Goal: Information Seeking & Learning: Learn about a topic

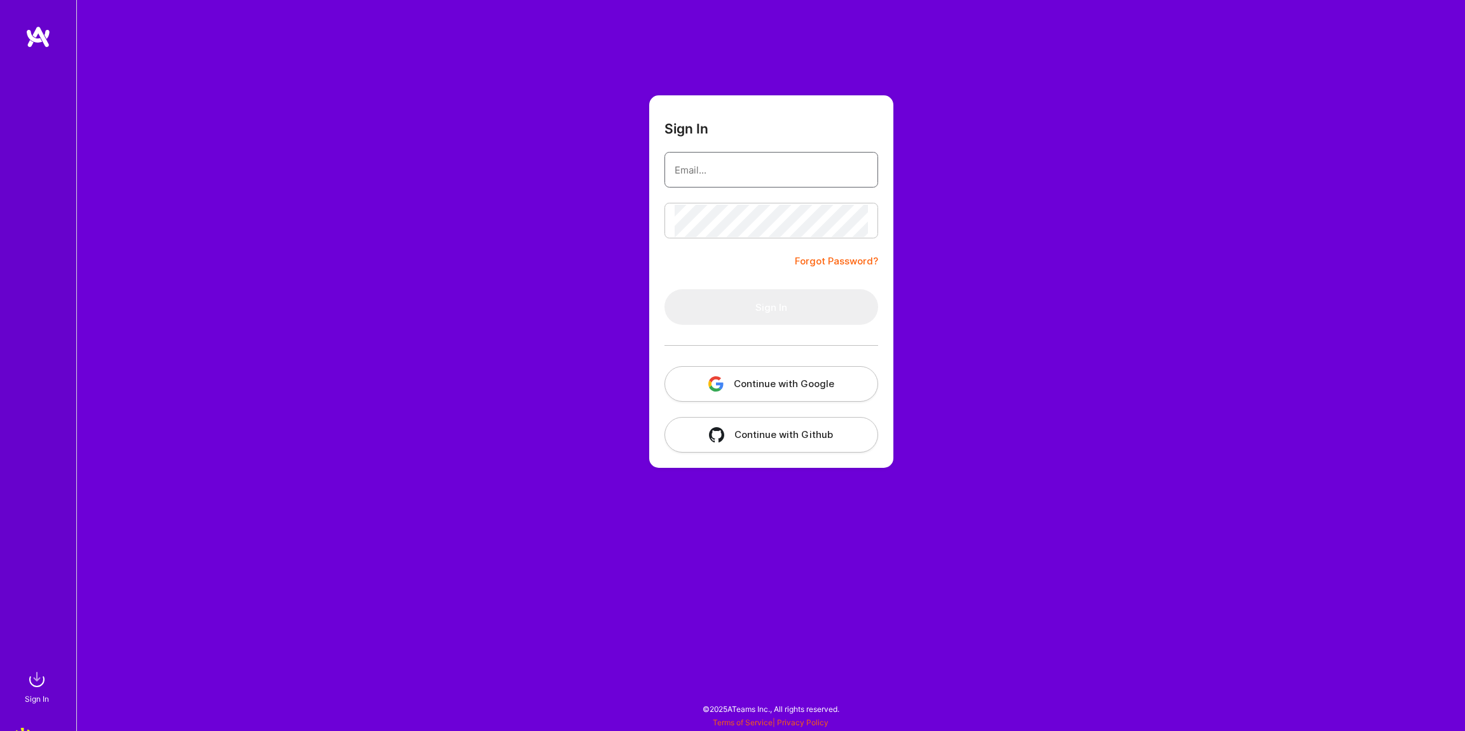
type input "[PERSON_NAME][EMAIL_ADDRESS][PERSON_NAME][DOMAIN_NAME]"
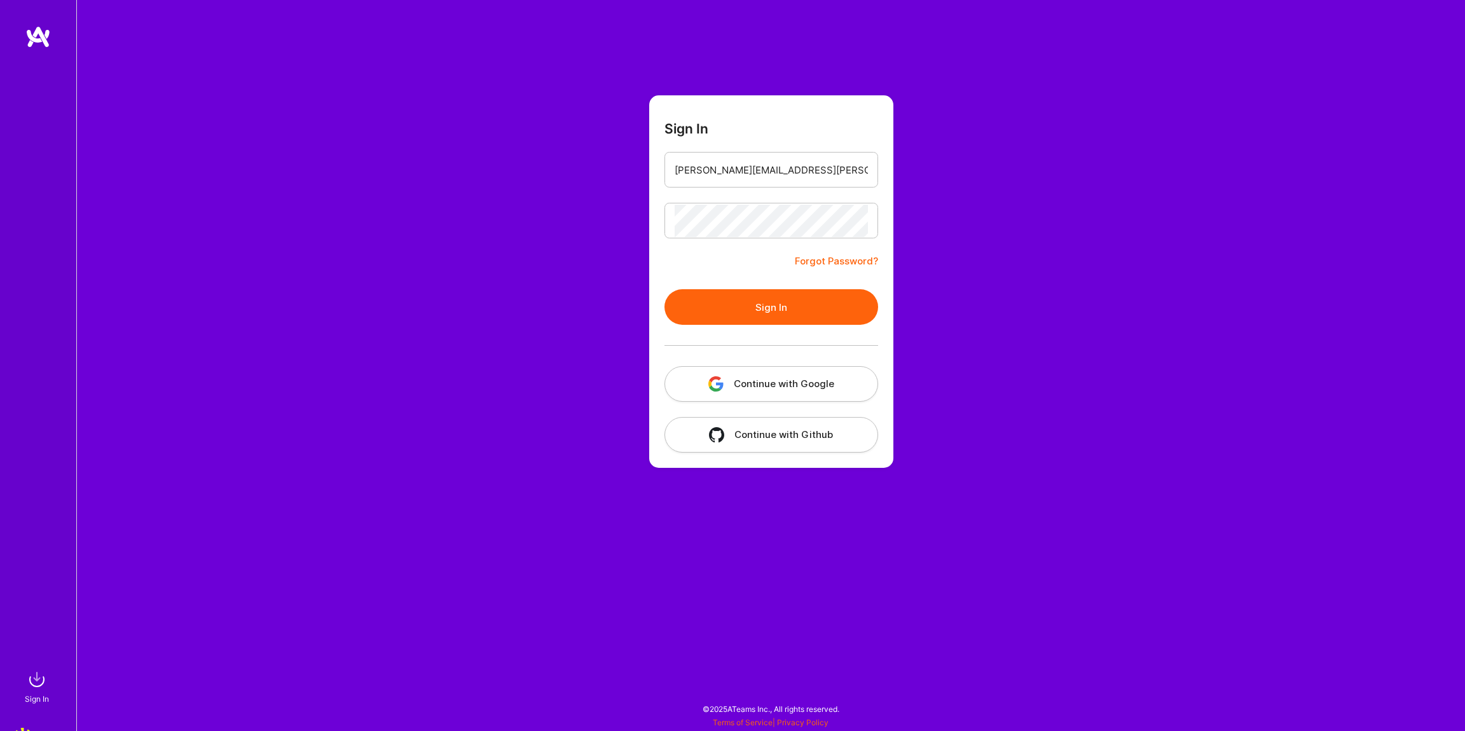
click at [838, 297] on button "Sign In" at bounding box center [772, 307] width 214 height 36
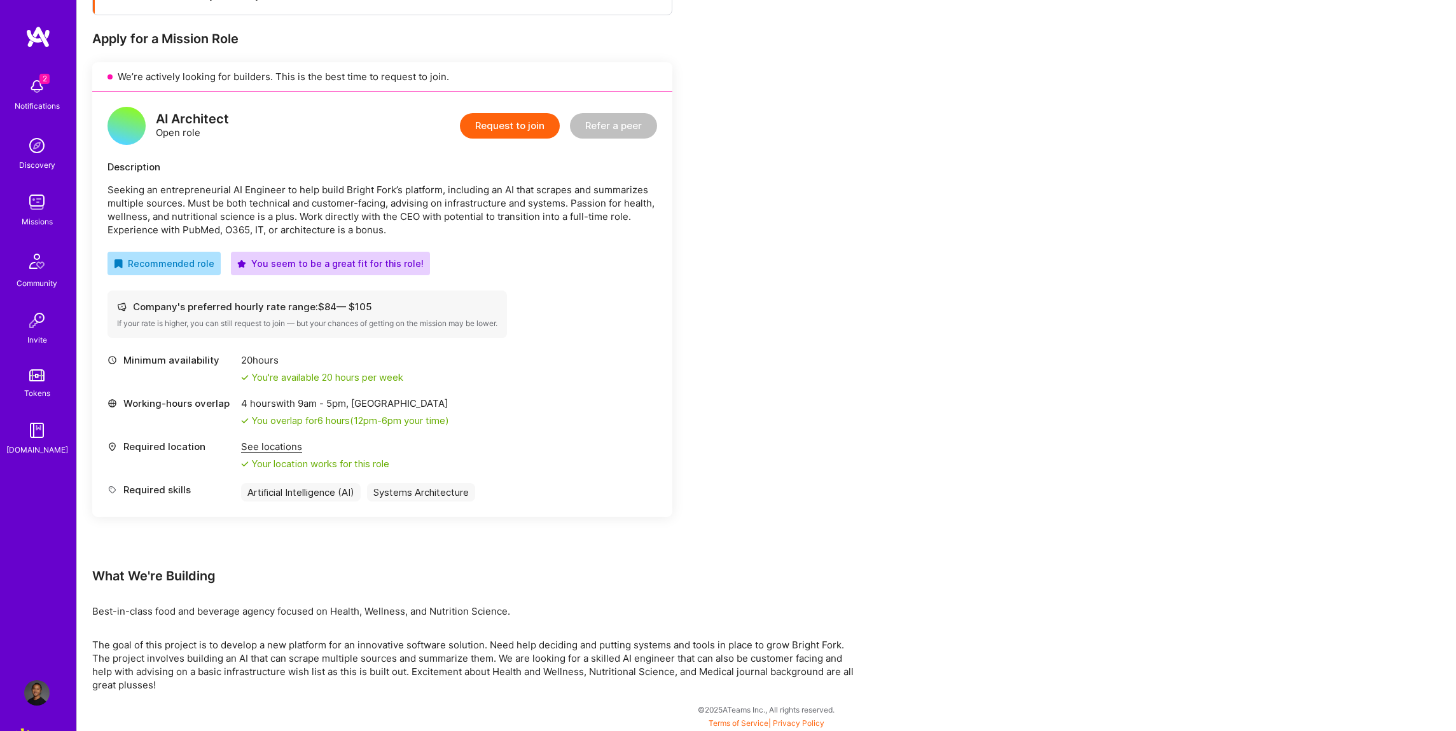
scroll to position [236, 0]
click at [788, 633] on div "Earn tokens for inviting a new [PERSON_NAME] to this mission Do you know the pe…" at bounding box center [473, 321] width 763 height 742
click at [804, 649] on p "The goal of this project is to develop a new platform for an innovative softwar…" at bounding box center [473, 664] width 763 height 53
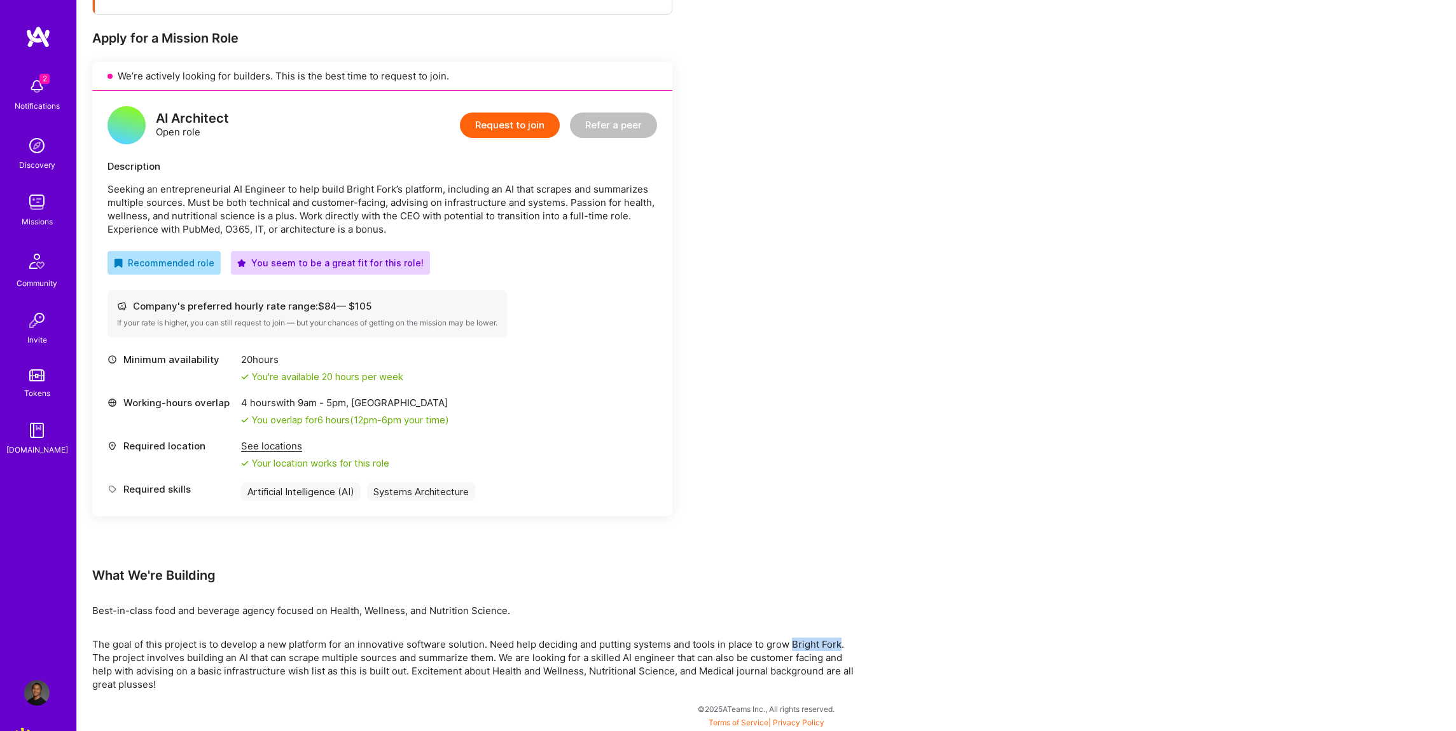
click at [828, 645] on p "The goal of this project is to develop a new platform for an innovative softwar…" at bounding box center [473, 664] width 763 height 53
copy p "Bright Fork"
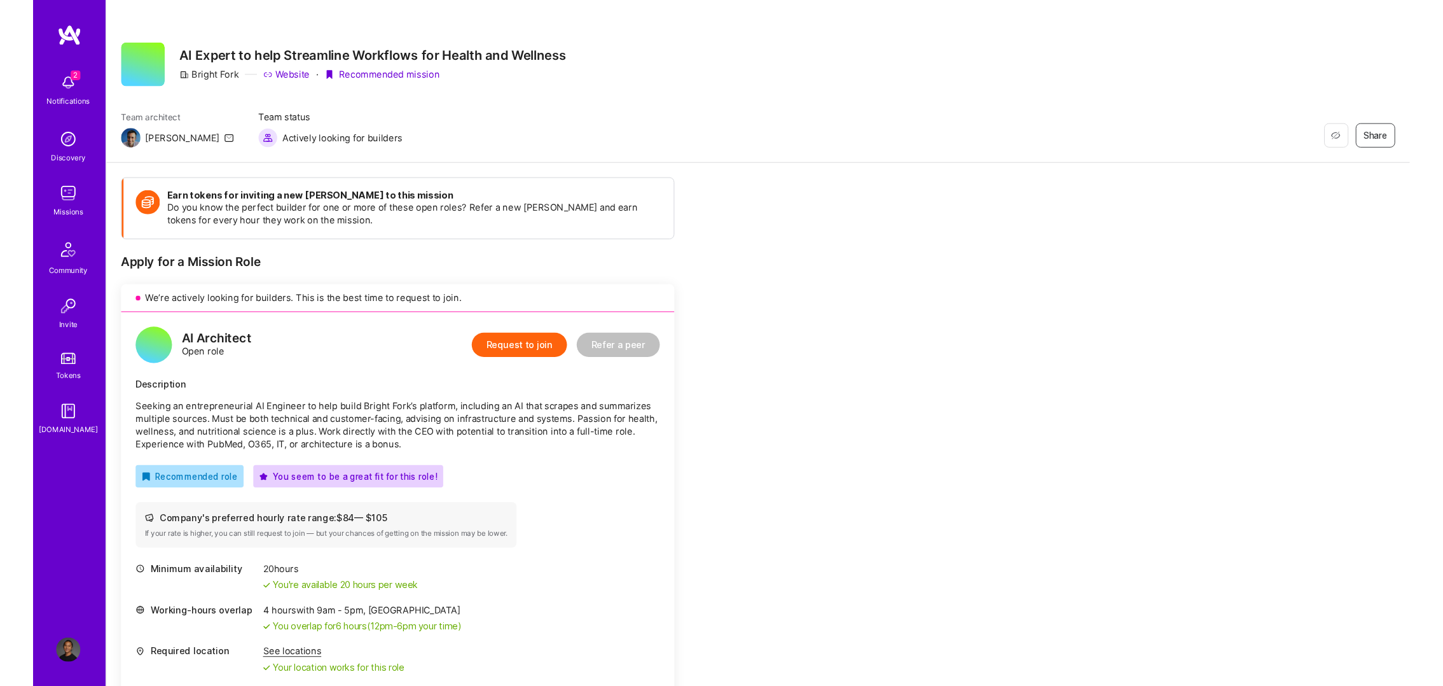
scroll to position [236, 0]
